Goal: Communication & Community: Share content

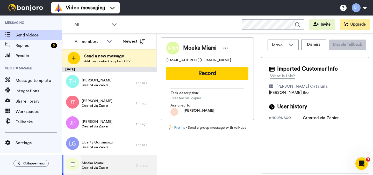
click at [119, 163] on div "Moeka Miami Created via Zapier" at bounding box center [99, 165] width 74 height 21
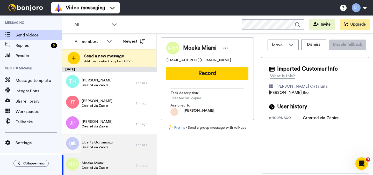
click at [106, 147] on span "Created via Zapier" at bounding box center [97, 147] width 31 height 4
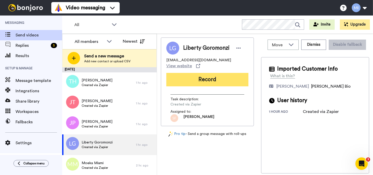
click at [210, 78] on button "Record" at bounding box center [207, 79] width 82 height 13
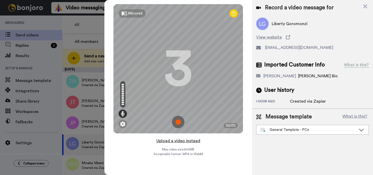
click at [188, 141] on button "Upload a video instead" at bounding box center [178, 141] width 47 height 7
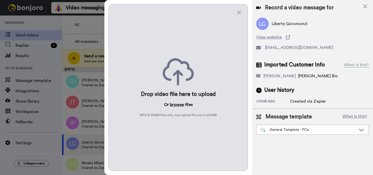
click at [178, 103] on button "browse" at bounding box center [177, 105] width 14 height 6
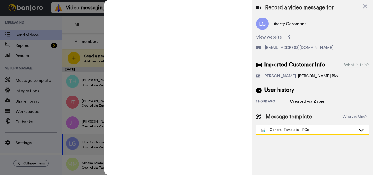
click at [286, 129] on div "General Template - PCs" at bounding box center [308, 129] width 96 height 5
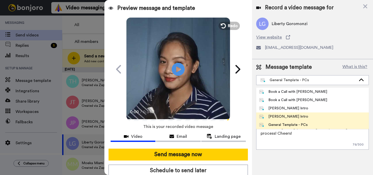
click at [279, 115] on div "[PERSON_NAME] Intro" at bounding box center [283, 116] width 49 height 5
type textarea "Hi {first_name|there}, I’m [PERSON_NAME] from Tellwell Publishing. Here's a qui…"
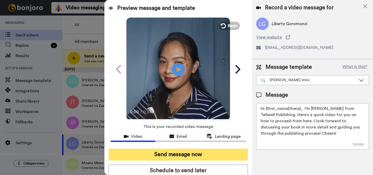
click at [223, 151] on button "Send message now" at bounding box center [177, 155] width 139 height 12
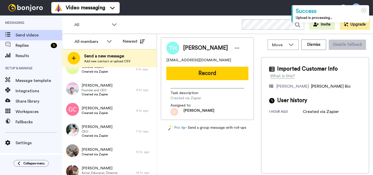
scroll to position [83, 0]
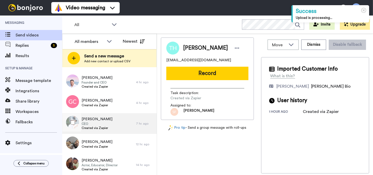
click at [112, 116] on div "Ruth Hoskins CEO Created via Zapier" at bounding box center [99, 123] width 74 height 21
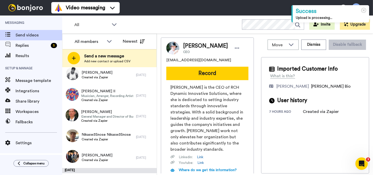
scroll to position [254, 0]
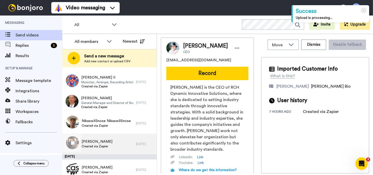
click at [109, 143] on span "[PERSON_NAME]" at bounding box center [97, 141] width 31 height 5
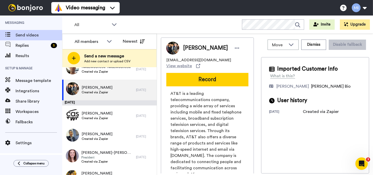
scroll to position [319, 0]
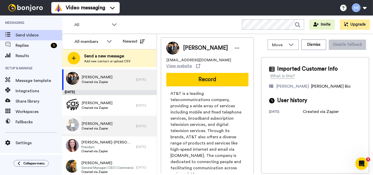
click at [119, 126] on div "Rosemary Morrison Created via Zapier" at bounding box center [99, 126] width 74 height 21
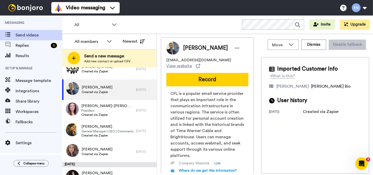
scroll to position [360, 0]
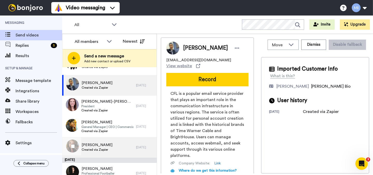
click at [121, 147] on div "ROSA Jacquez Created via Zapier" at bounding box center [99, 147] width 74 height 21
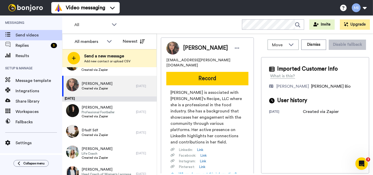
scroll to position [422, 0]
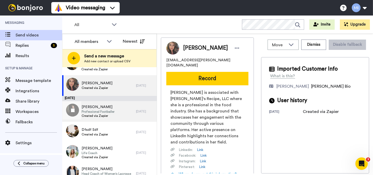
click at [117, 114] on div "Jacob Wright Professional Footballer Created via Zapier" at bounding box center [99, 111] width 74 height 21
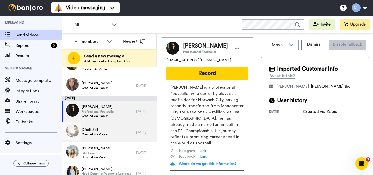
click at [111, 135] on div "Dfsdf Sdf Created via Zapier" at bounding box center [99, 132] width 74 height 21
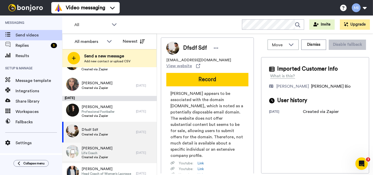
click at [115, 152] on div "Teresa Ford Life Coach Created via Zapier" at bounding box center [99, 153] width 74 height 21
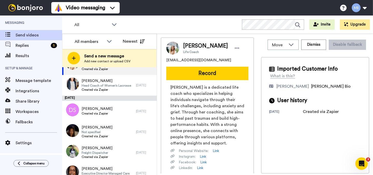
scroll to position [520, 0]
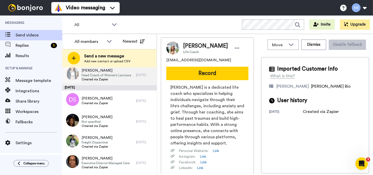
click at [114, 73] on span "[PERSON_NAME]" at bounding box center [106, 70] width 49 height 5
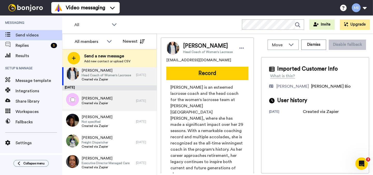
click at [112, 107] on div "Dyanne Sherrill Created via Zapier" at bounding box center [99, 101] width 74 height 21
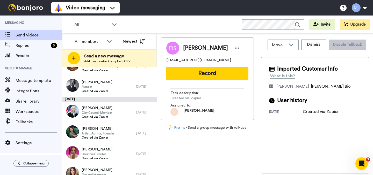
scroll to position [619, 0]
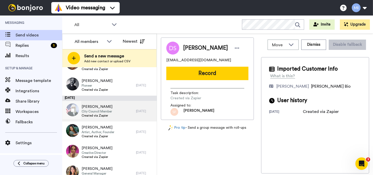
click at [110, 117] on span "Created via Zapier" at bounding box center [97, 116] width 31 height 4
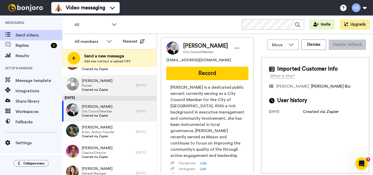
click at [107, 88] on span "Created via Zapier" at bounding box center [97, 90] width 31 height 4
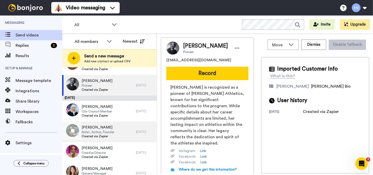
click at [96, 127] on span "Alexis Newton" at bounding box center [98, 127] width 33 height 5
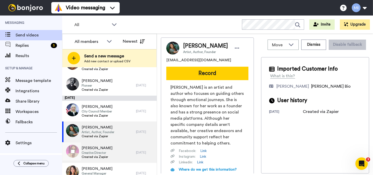
click at [96, 148] on span "Ashley Collins" at bounding box center [97, 148] width 31 height 5
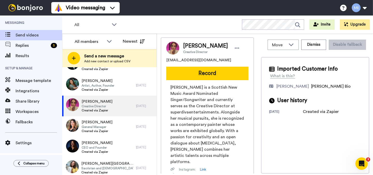
scroll to position [668, 0]
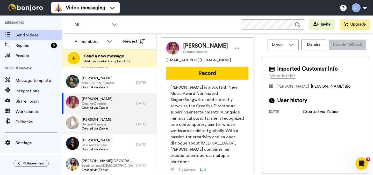
click at [121, 127] on div "Tasha Byrd General Manager Created via Zapier" at bounding box center [99, 124] width 74 height 21
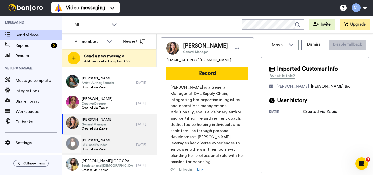
click at [118, 143] on div "Jennifer Njenga CEO and Founder Created via Zapier" at bounding box center [99, 145] width 74 height 21
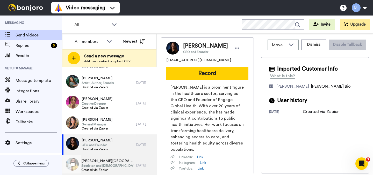
click at [110, 160] on span "[PERSON_NAME][GEOGRAPHIC_DATA]" at bounding box center [107, 161] width 52 height 5
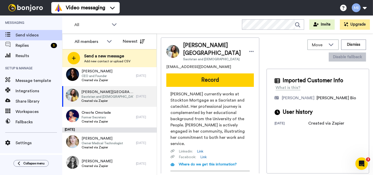
scroll to position [751, 0]
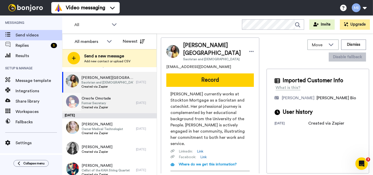
click at [112, 107] on div "Oreofe Omotade Former Secretary Created via Zapier" at bounding box center [99, 103] width 74 height 21
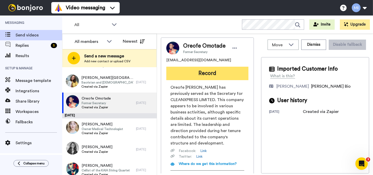
click at [216, 72] on button "Record" at bounding box center [207, 73] width 82 height 13
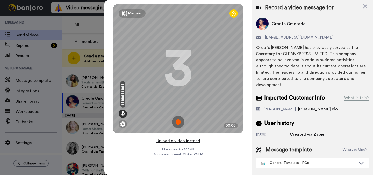
click at [188, 141] on button "Upload a video instead" at bounding box center [178, 141] width 47 height 7
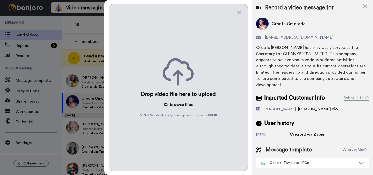
click at [177, 105] on button "browse" at bounding box center [177, 105] width 14 height 6
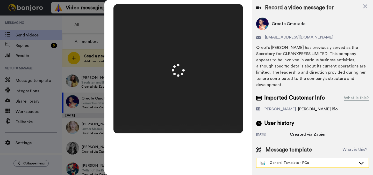
click at [310, 158] on div "General Template - PCs" at bounding box center [312, 162] width 112 height 9
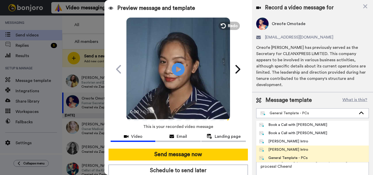
click at [293, 147] on div "Marjorie Bonjoro Intro" at bounding box center [283, 149] width 49 height 5
type textarea "Hi {first_name|there}, I’m Marjorie from Tellwell Publishing. Here's a quick vi…"
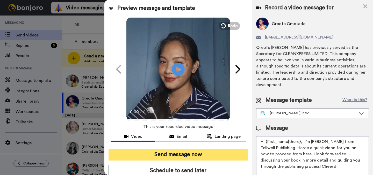
click at [207, 154] on button "Send message now" at bounding box center [177, 155] width 139 height 12
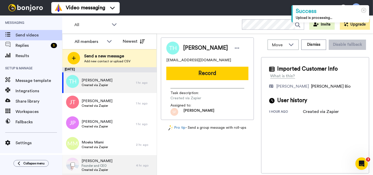
click at [97, 158] on div "Steve H Founder and CEO Created via Zapier" at bounding box center [99, 165] width 74 height 21
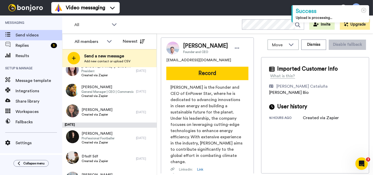
scroll to position [399, 0]
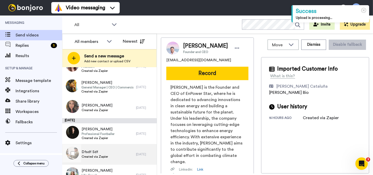
click at [120, 145] on div "Dfsdf Sdf Created via Zapier" at bounding box center [99, 154] width 74 height 21
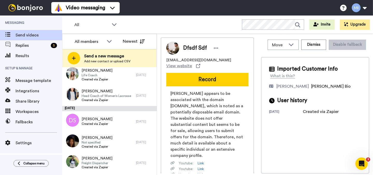
scroll to position [522, 0]
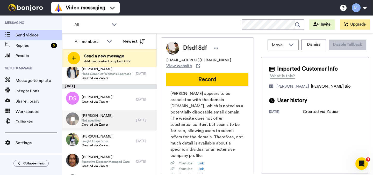
click at [112, 120] on span "Not specified" at bounding box center [97, 121] width 31 height 4
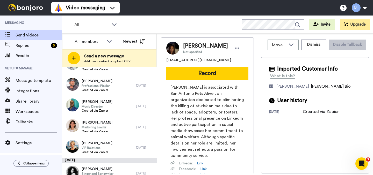
scroll to position [902, 0]
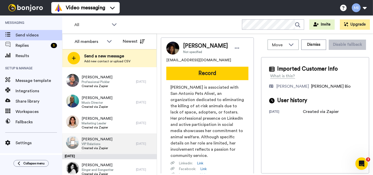
click at [127, 142] on div "Lucy Kitching VIP Relations Created via Zapier" at bounding box center [99, 144] width 74 height 21
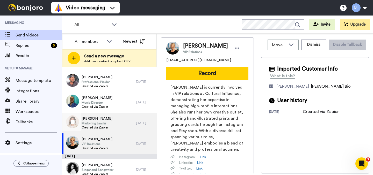
click at [123, 132] on div "Julia Legge Marketing Leader Created via Zapier" at bounding box center [99, 123] width 74 height 21
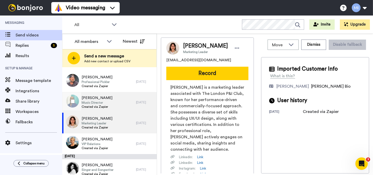
click at [122, 110] on div "Michael Francis Music Director Created via Zapier" at bounding box center [99, 102] width 74 height 21
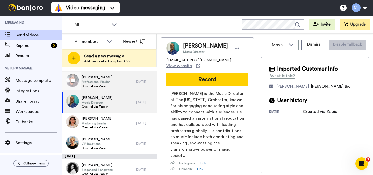
click at [121, 91] on div "Brandon French Professional Pickler Created via Zapier" at bounding box center [99, 81] width 74 height 21
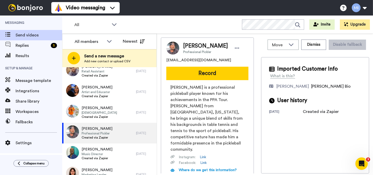
scroll to position [845, 0]
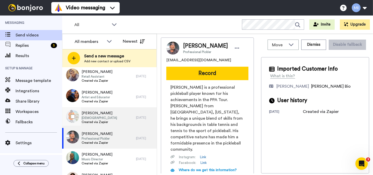
click at [118, 125] on div "Tiffany Izzard Pastor Created via Zapier" at bounding box center [99, 117] width 74 height 21
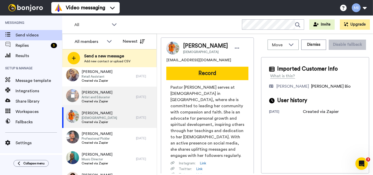
click at [116, 101] on div "Rachel Jeffery Artist and Educator Created via Zapier" at bounding box center [99, 97] width 74 height 21
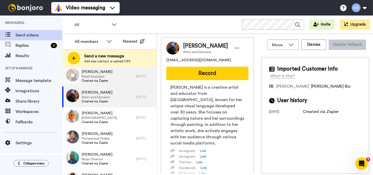
click at [108, 75] on div "Trudy Townley Retail Assistant Created via Zapier" at bounding box center [99, 76] width 74 height 21
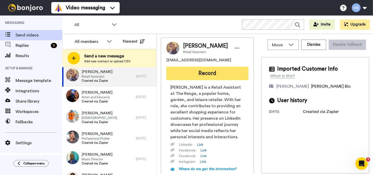
click at [208, 78] on button "Record" at bounding box center [207, 73] width 82 height 13
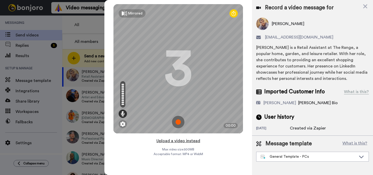
click at [184, 142] on button "Upload a video instead" at bounding box center [178, 141] width 47 height 7
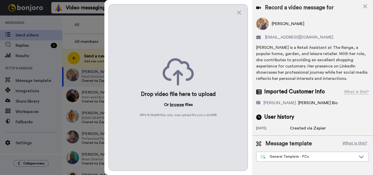
click at [173, 104] on button "browse" at bounding box center [177, 105] width 14 height 6
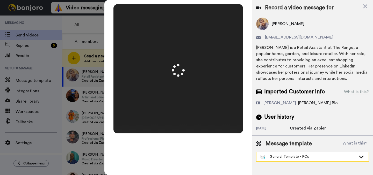
click at [308, 155] on div "General Template - PCs" at bounding box center [308, 156] width 96 height 5
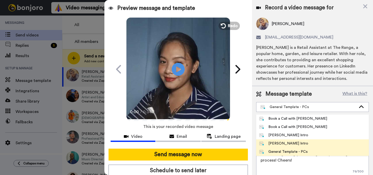
click at [294, 143] on div "Marjorie Bonjoro Intro" at bounding box center [283, 143] width 49 height 5
type textarea "Hi {first_name|there}, I’m Marjorie from Tellwell Publishing. Here's a quick vi…"
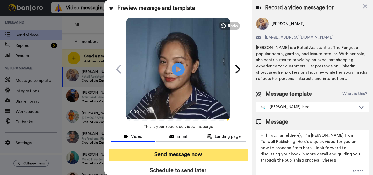
click at [229, 155] on button "Send message now" at bounding box center [177, 155] width 139 height 12
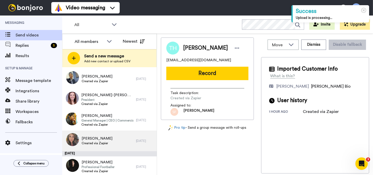
scroll to position [364, 0]
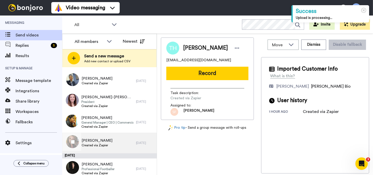
click at [122, 135] on div "ROSA Jacquez Created via Zapier" at bounding box center [99, 143] width 74 height 21
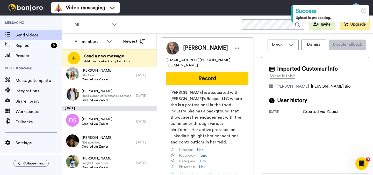
scroll to position [500, 0]
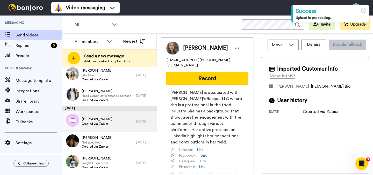
click at [122, 115] on div "Dyanne Sherrill Created via Zapier" at bounding box center [99, 121] width 74 height 21
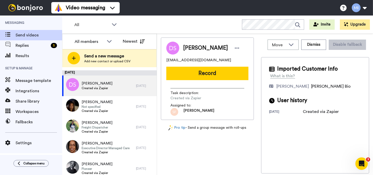
scroll to position [548, 0]
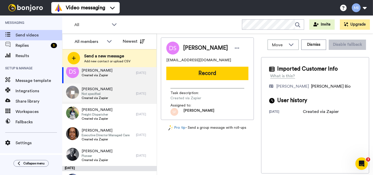
click at [111, 103] on div "REBECCA MAYBERRY Not specified Created via Zapier" at bounding box center [99, 93] width 74 height 21
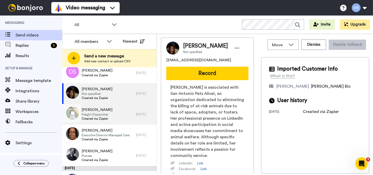
click at [111, 114] on div "Devonda Barlow Freight Dispatcher Created via Zapier" at bounding box center [99, 114] width 74 height 21
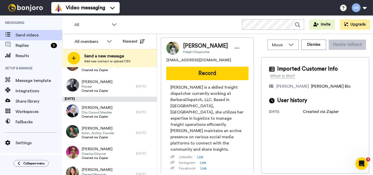
scroll to position [619, 0]
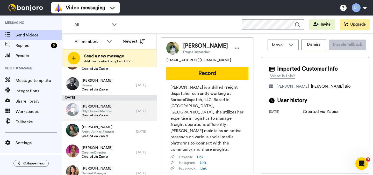
click at [127, 119] on div "Debra Jones City Council Member Created via Zapier" at bounding box center [99, 111] width 74 height 21
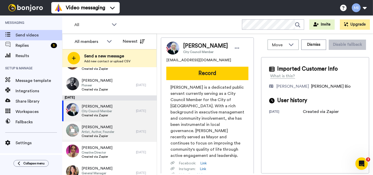
click at [123, 132] on div "Alexis Newton Artist, Author, Founder Created via Zapier" at bounding box center [99, 131] width 74 height 21
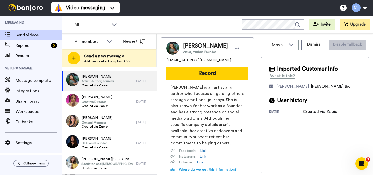
scroll to position [679, 0]
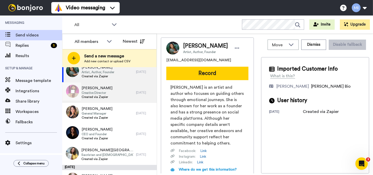
click at [110, 97] on div "Ashley Collins Creative Director Created via Zapier" at bounding box center [99, 92] width 74 height 21
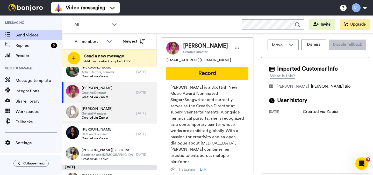
click at [110, 112] on div "Tasha Byrd General Manager Created via Zapier" at bounding box center [99, 113] width 74 height 21
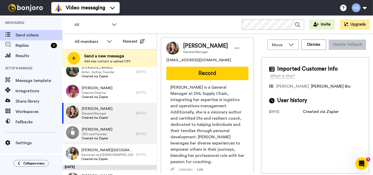
click at [105, 130] on span "Jennifer Njenga" at bounding box center [97, 129] width 31 height 5
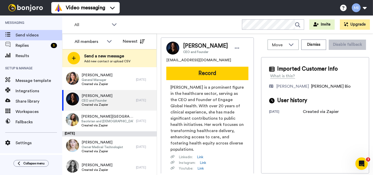
scroll to position [728, 0]
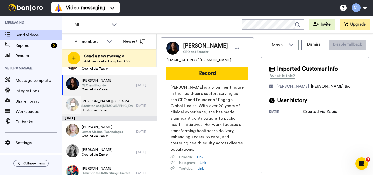
click at [120, 113] on div "Alyann Acevedo-Burgos Sacristan and catechist Created via Zapier" at bounding box center [99, 106] width 74 height 21
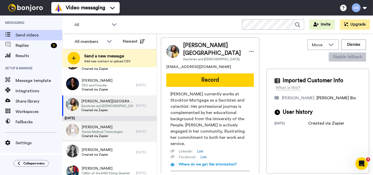
click at [110, 131] on span "Owner Medical Technologist" at bounding box center [102, 132] width 41 height 4
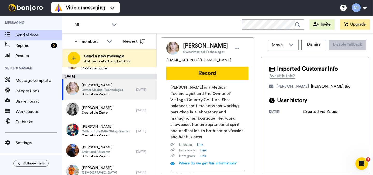
scroll to position [783, 0]
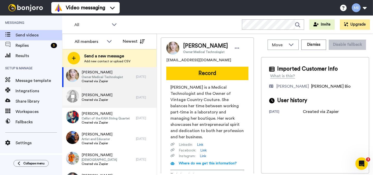
click at [125, 102] on div "Lenore Thomas Created via Zapier" at bounding box center [99, 97] width 74 height 21
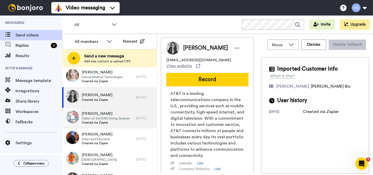
click at [120, 118] on span "Cellist of the KAIA String Quartet" at bounding box center [106, 118] width 48 height 4
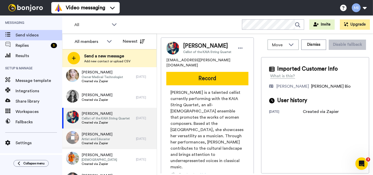
click at [114, 134] on div "Rachel Jeffery Artist and Educator Created via Zapier" at bounding box center [99, 139] width 74 height 21
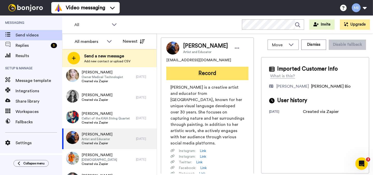
click at [201, 78] on button "Record" at bounding box center [207, 73] width 82 height 13
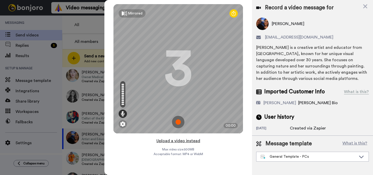
click at [190, 141] on button "Upload a video instead" at bounding box center [178, 141] width 47 height 7
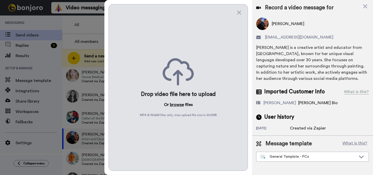
click at [179, 104] on button "browse" at bounding box center [177, 105] width 14 height 6
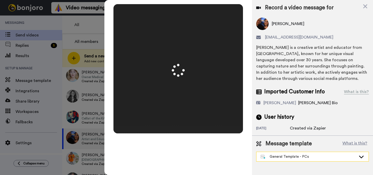
click at [295, 153] on div "General Template - PCs" at bounding box center [312, 156] width 112 height 9
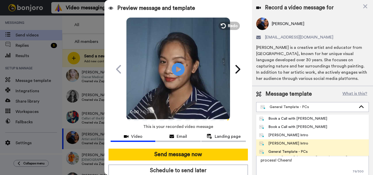
click at [286, 144] on div "[PERSON_NAME] Intro" at bounding box center [283, 143] width 49 height 5
type textarea "Hi {first_name|there}, I’m [PERSON_NAME] from Tellwell Publishing. Here's a qui…"
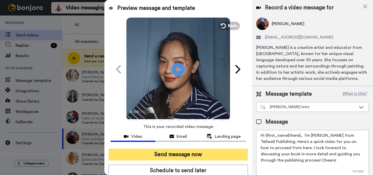
click at [220, 154] on button "Send message now" at bounding box center [177, 155] width 139 height 12
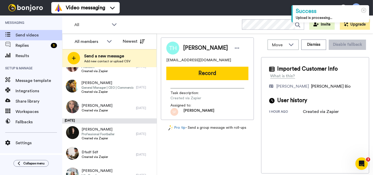
scroll to position [402, 0]
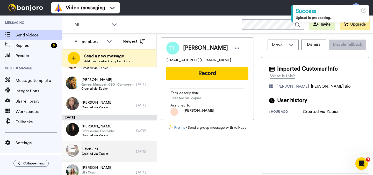
click at [121, 143] on div "Dfsdf Sdf Created via Zapier" at bounding box center [99, 151] width 74 height 21
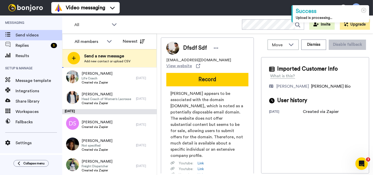
scroll to position [522, 0]
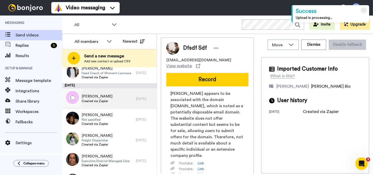
click at [118, 101] on div "[PERSON_NAME] Created via Zapier" at bounding box center [99, 99] width 74 height 21
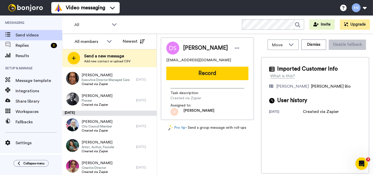
scroll to position [618, 0]
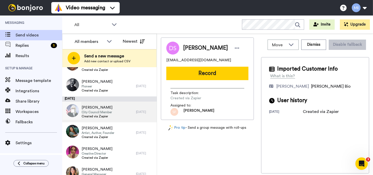
click at [125, 120] on div "[PERSON_NAME] City Council Member Created via Zapier" at bounding box center [99, 112] width 74 height 21
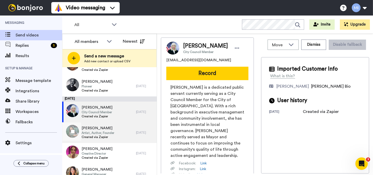
click at [123, 135] on div "[PERSON_NAME] Artist, Author, Founder Created via Zapier" at bounding box center [99, 132] width 74 height 21
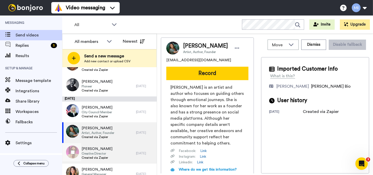
click at [119, 149] on div "[PERSON_NAME] Creative Director Created via Zapier" at bounding box center [99, 153] width 74 height 21
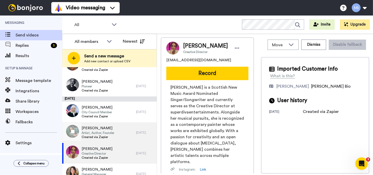
drag, startPoint x: 151, startPoint y: 135, endPoint x: 151, endPoint y: 140, distance: 4.7
click at [151, 140] on div "[PERSON_NAME] Artist, Author, Founder Created via Zapier [DATE]" at bounding box center [109, 132] width 94 height 21
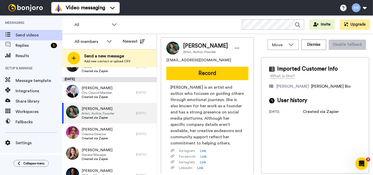
scroll to position [639, 0]
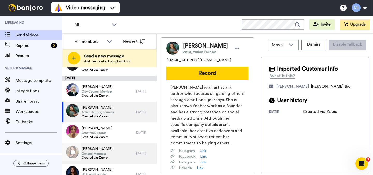
click at [125, 156] on div "[PERSON_NAME] General Manager Created via Zapier" at bounding box center [99, 153] width 74 height 21
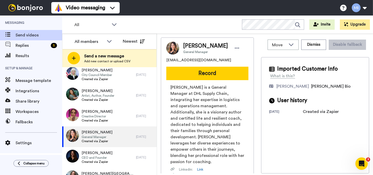
scroll to position [672, 0]
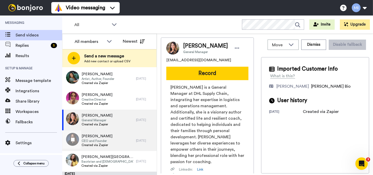
click at [136, 141] on div "[DATE]" at bounding box center [145, 141] width 18 height 4
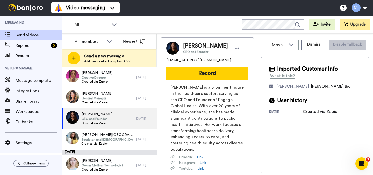
scroll to position [702, 0]
